Goal: Task Accomplishment & Management: Use online tool/utility

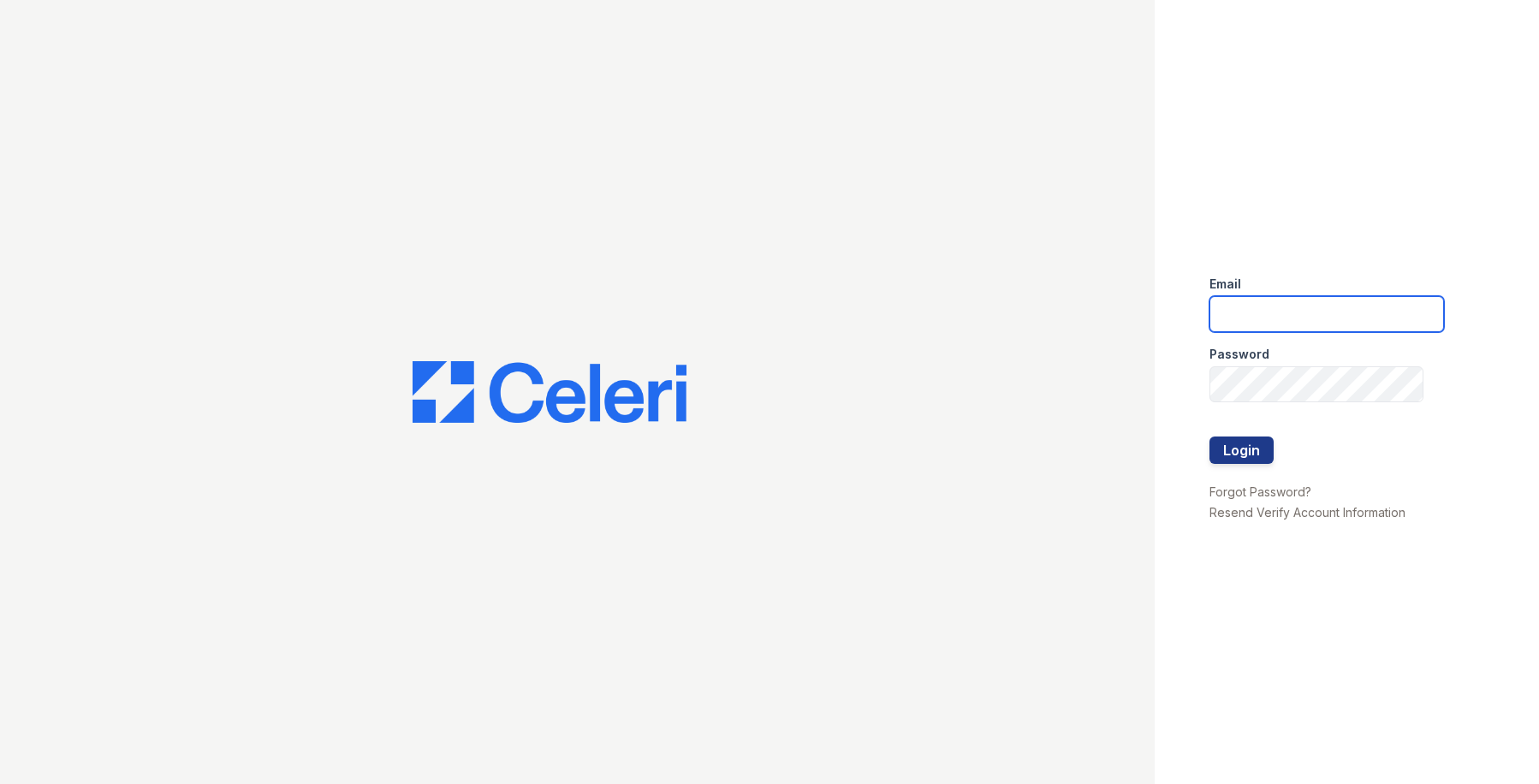
click at [1255, 317] on input "email" at bounding box center [1327, 313] width 234 height 36
type input "[EMAIL_ADDRESS][DOMAIN_NAME]"
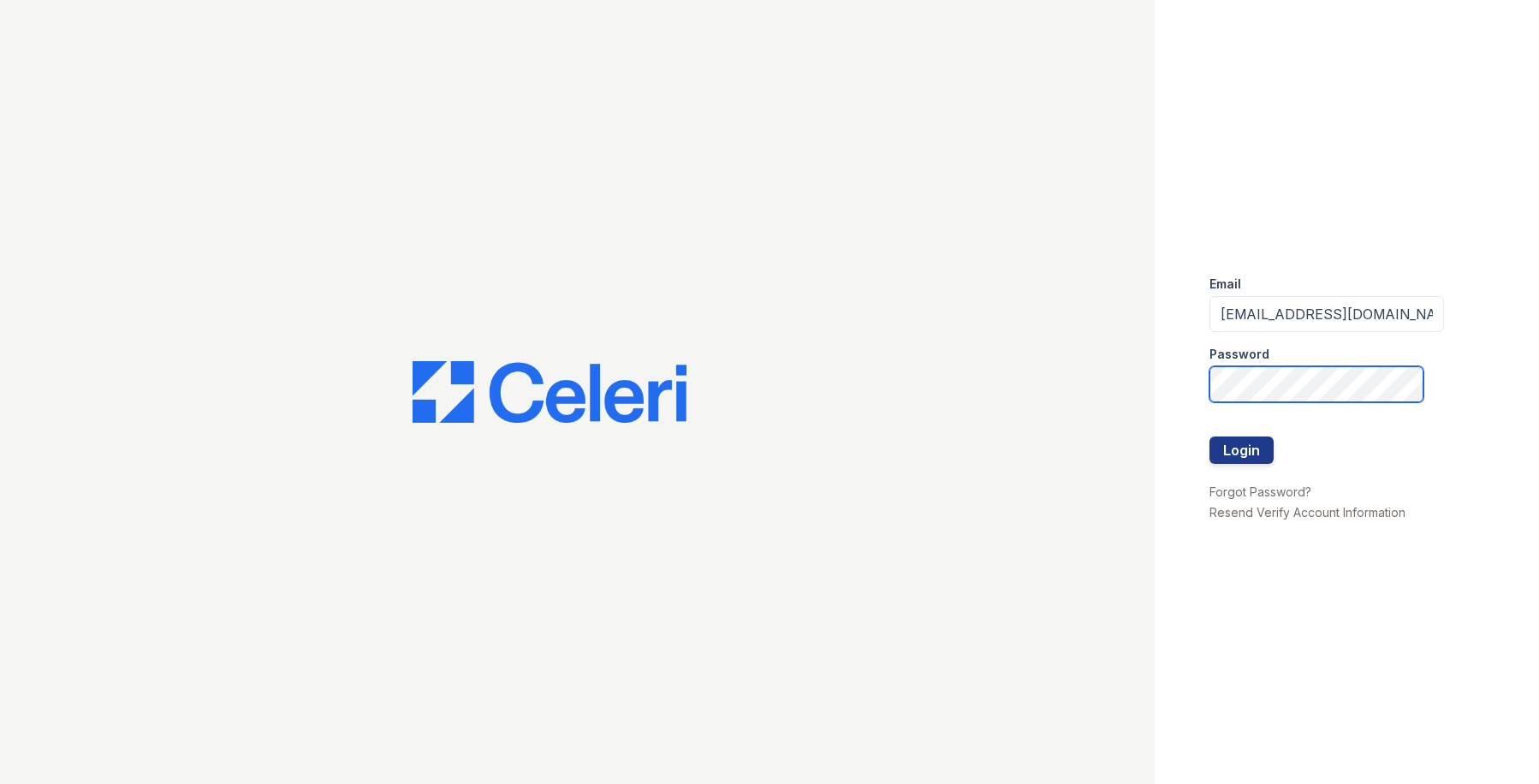
click at [1210, 437] on button "Login" at bounding box center [1242, 450] width 64 height 28
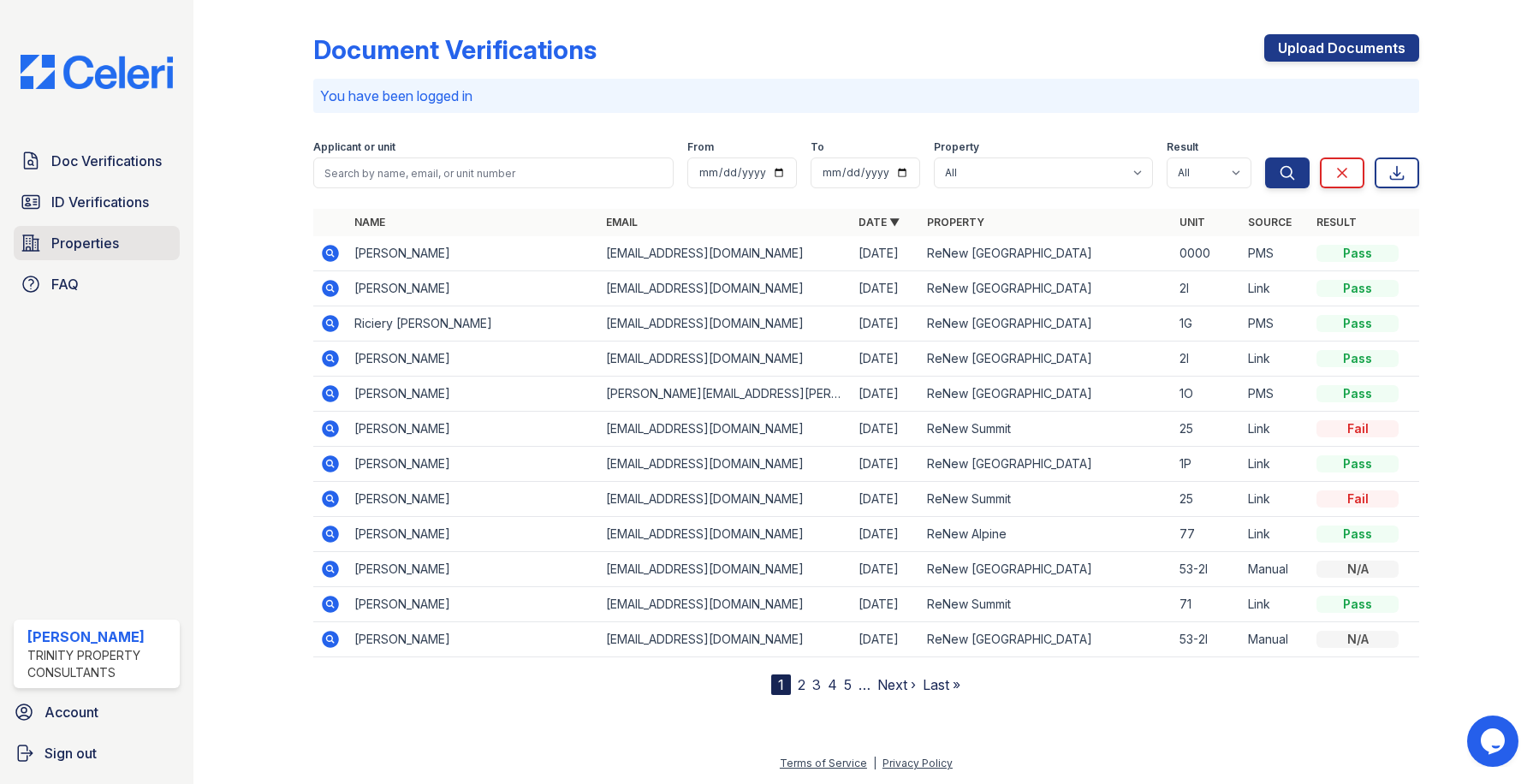
click at [99, 235] on span "Properties" at bounding box center [85, 242] width 67 height 20
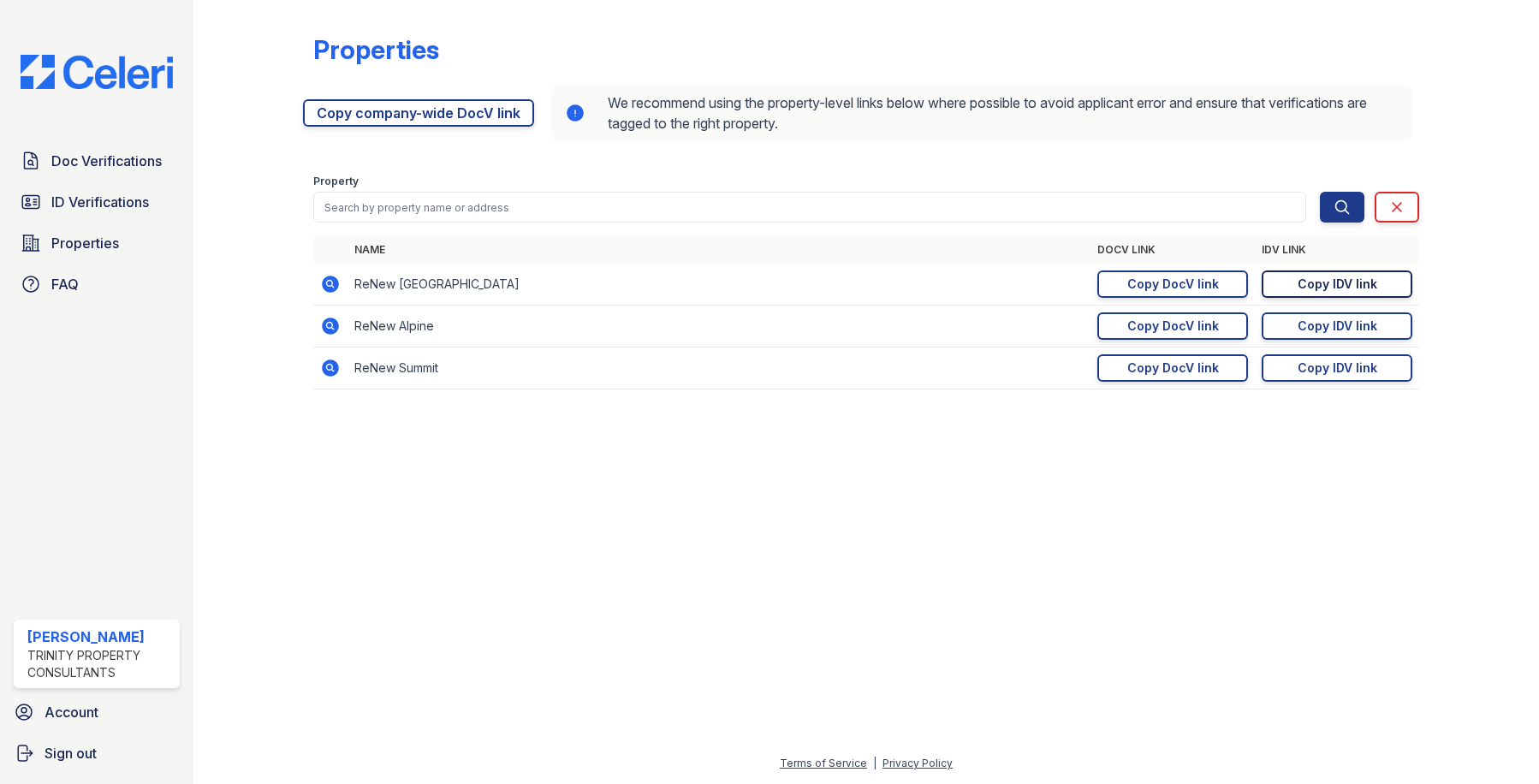
click at [1320, 279] on div "Copy IDV link" at bounding box center [1337, 283] width 80 height 17
